Goal: Task Accomplishment & Management: Manage account settings

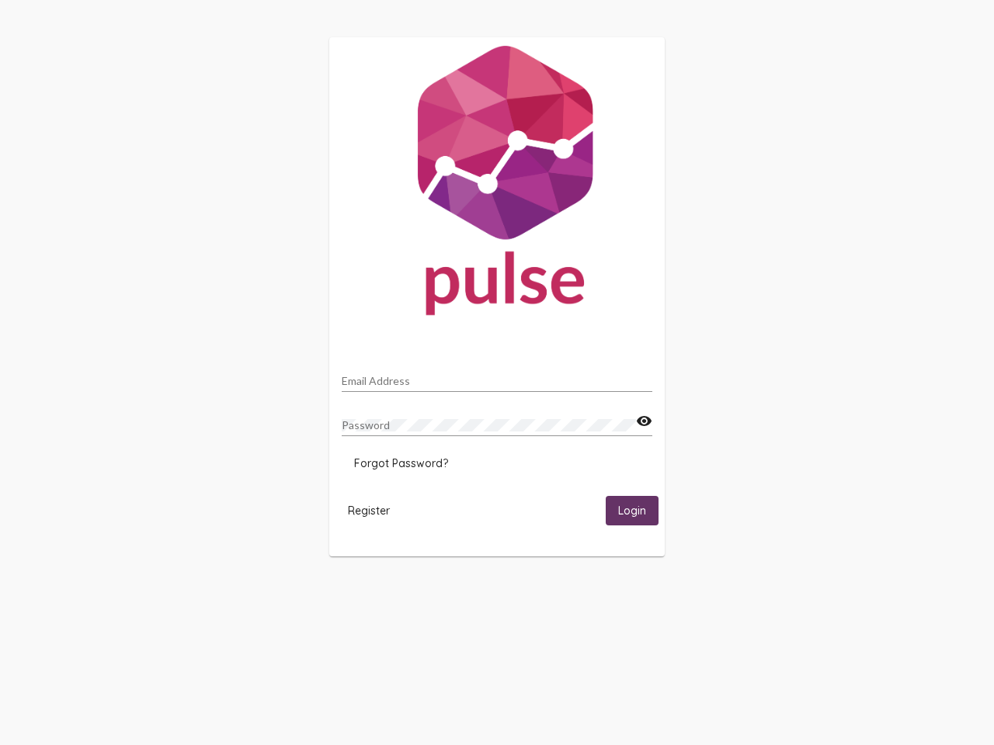
click at [497, 377] on input "Email Address" at bounding box center [497, 381] width 311 height 12
click at [644, 422] on mat-icon "visibility" at bounding box center [644, 421] width 16 height 19
click at [401, 464] on span "Forgot Password?" at bounding box center [401, 464] width 94 height 14
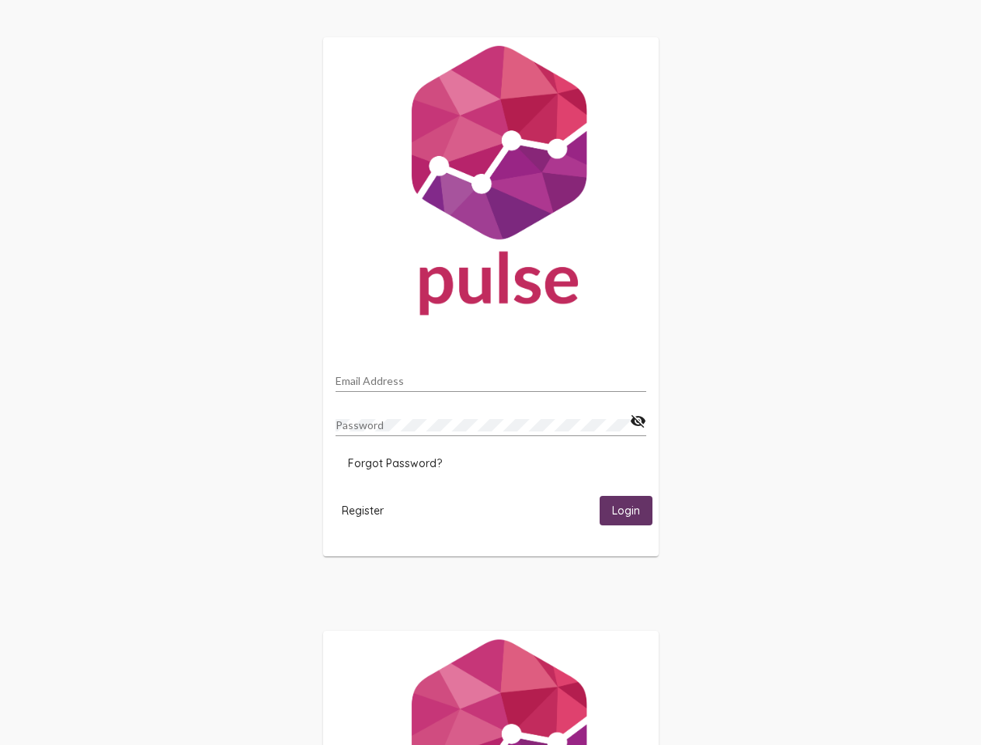
click at [369, 510] on span "Register" at bounding box center [363, 511] width 42 height 14
click at [632, 510] on span "Login" at bounding box center [626, 512] width 28 height 14
